Goal: Task Accomplishment & Management: Use online tool/utility

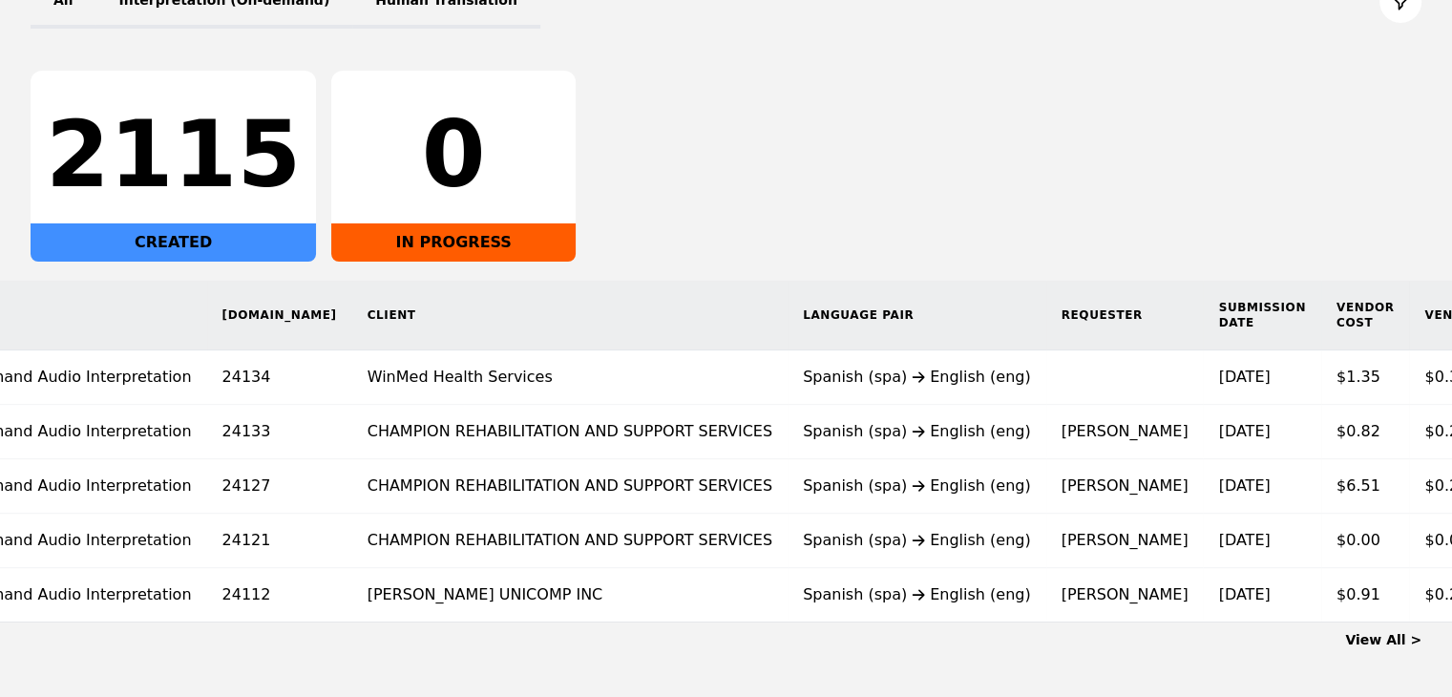
scroll to position [0, 110]
click at [1385, 647] on link "View All >" at bounding box center [1383, 639] width 76 height 15
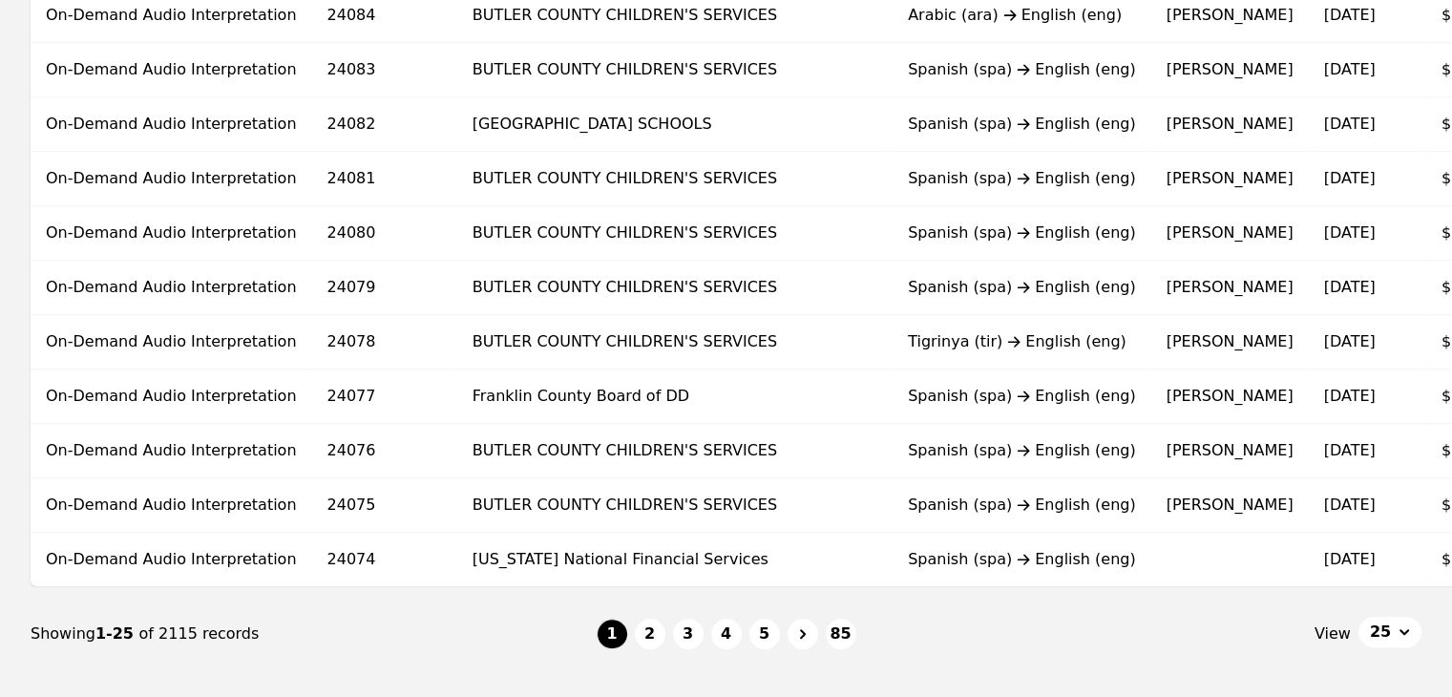
scroll to position [1278, 0]
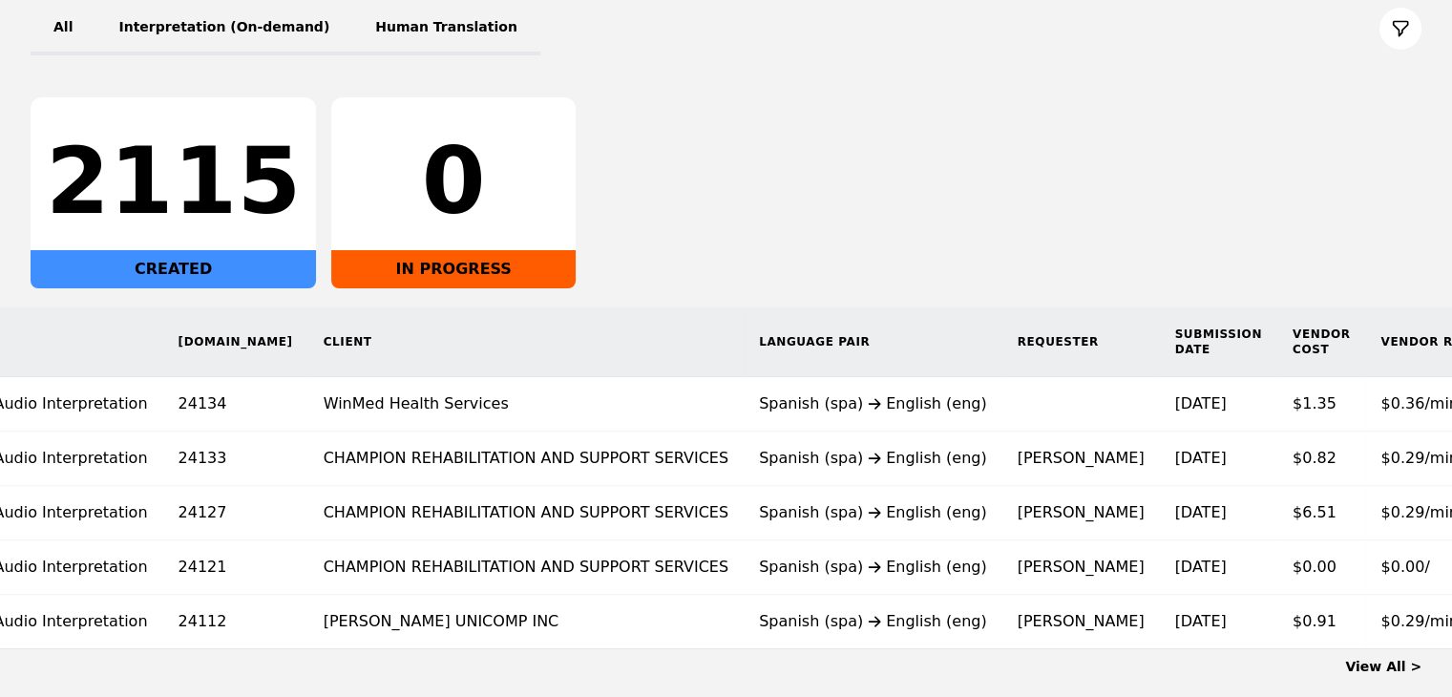
scroll to position [0, 150]
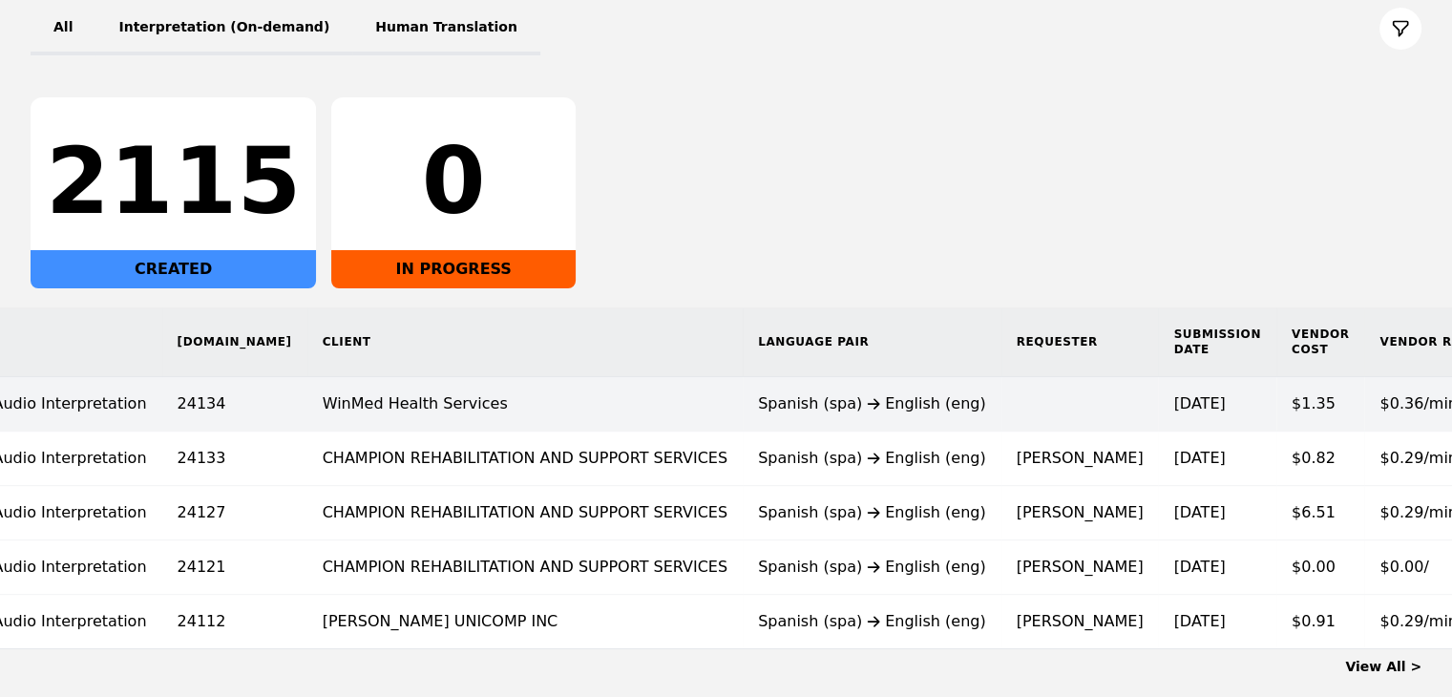
click at [1379, 398] on span "$0.36/minute" at bounding box center [1430, 403] width 103 height 18
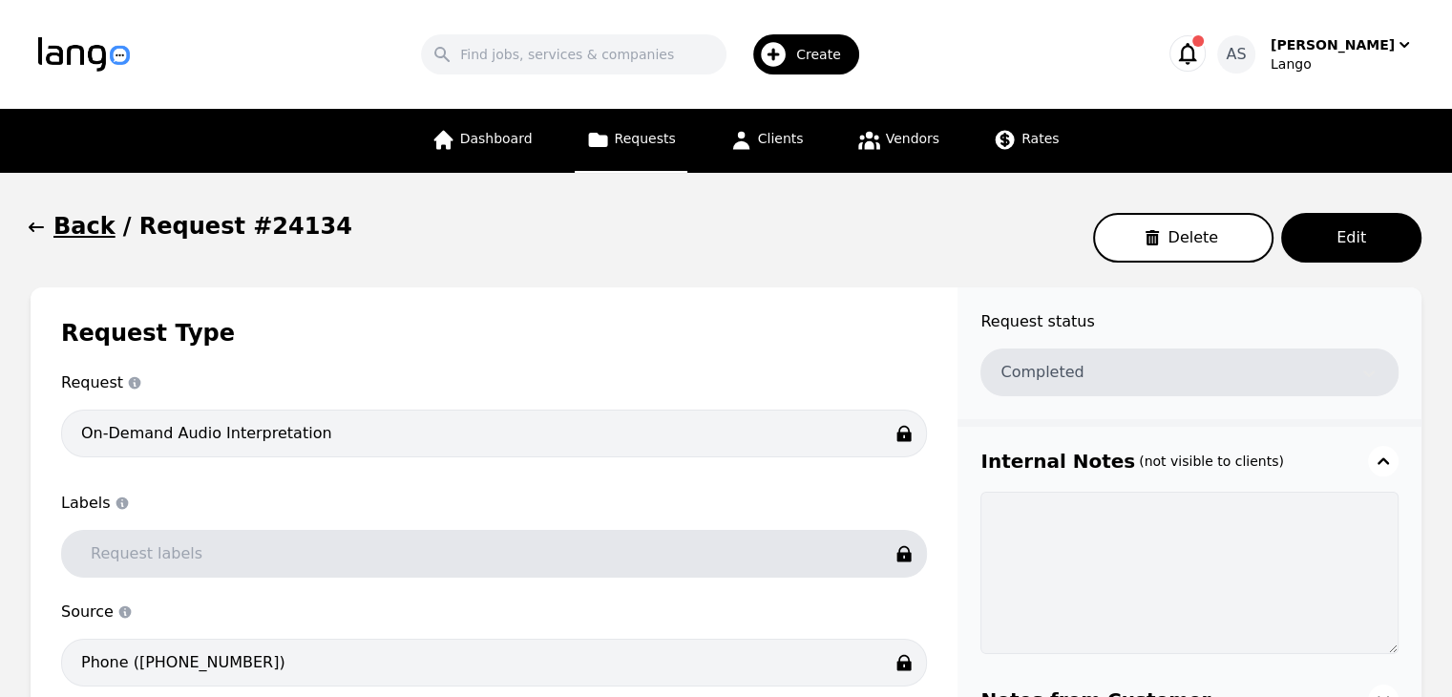
click at [40, 233] on icon "button" at bounding box center [36, 227] width 19 height 19
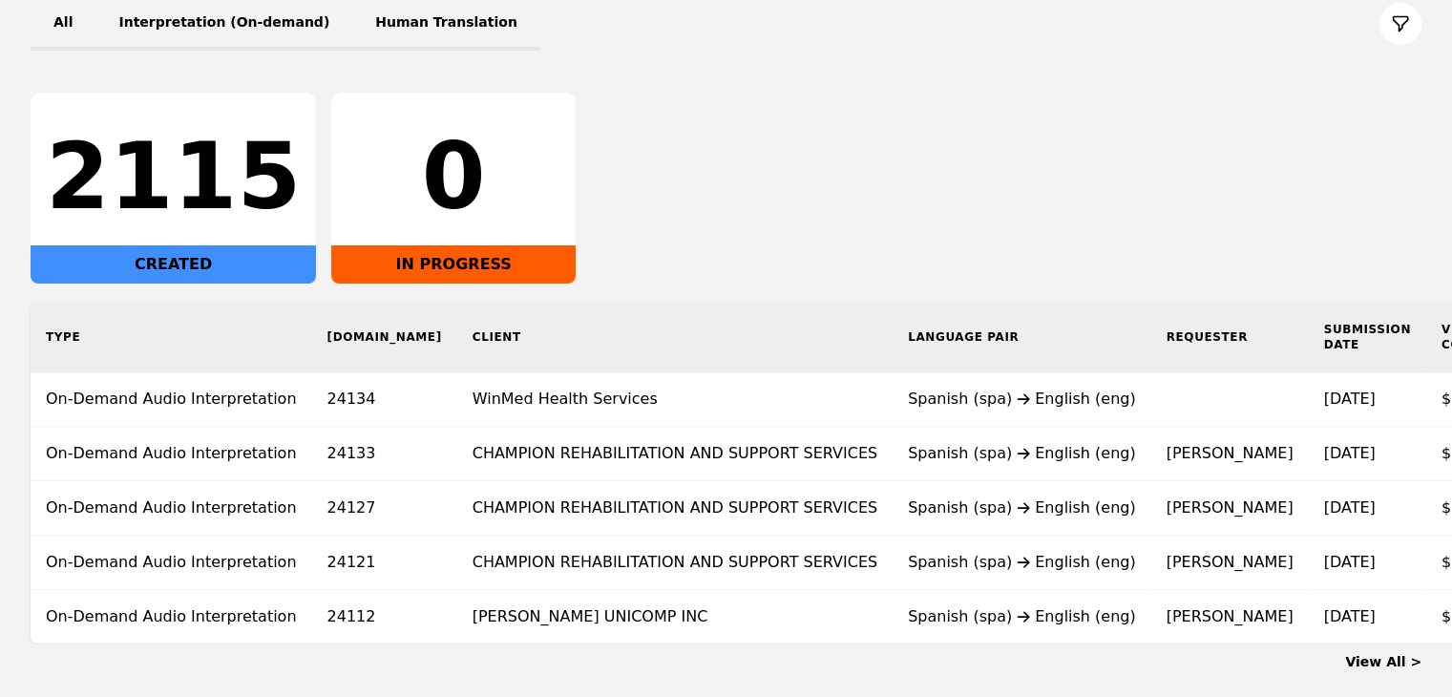
scroll to position [246, 0]
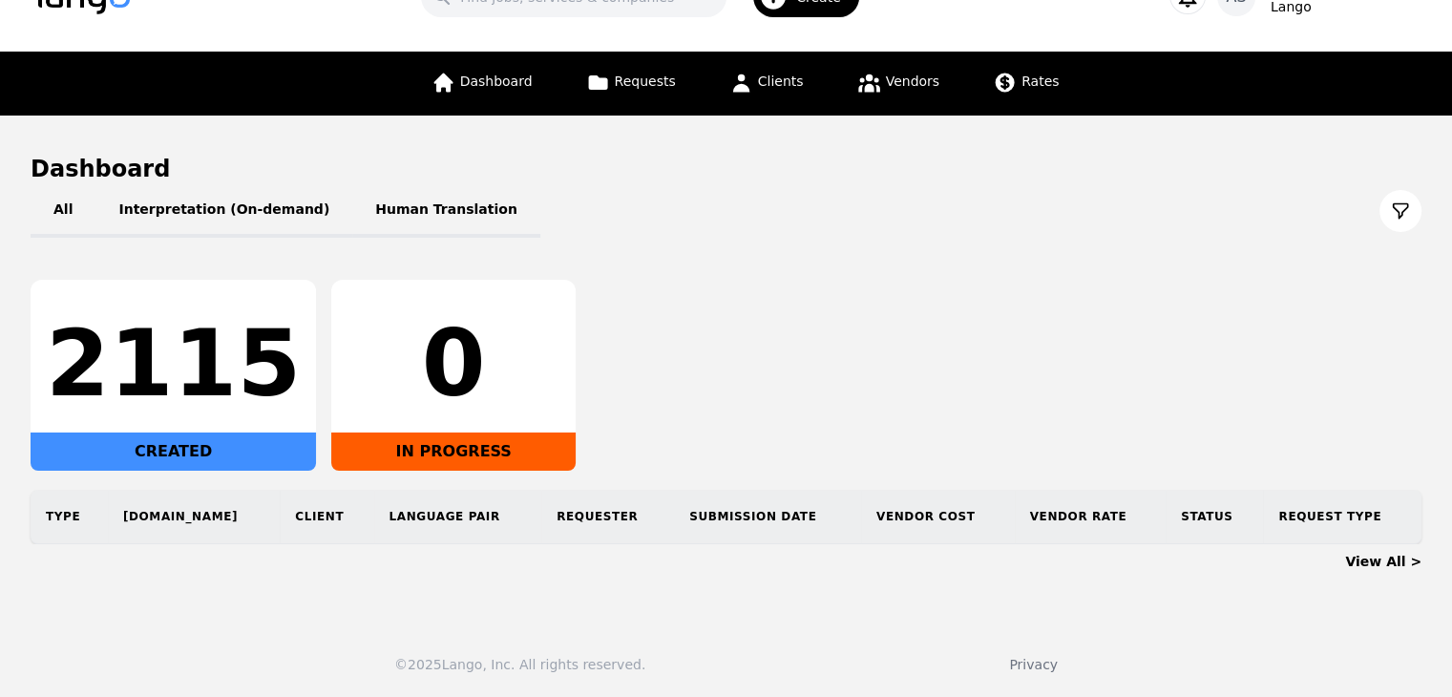
scroll to position [326, 0]
